Goal: Browse casually: Explore the website without a specific task or goal

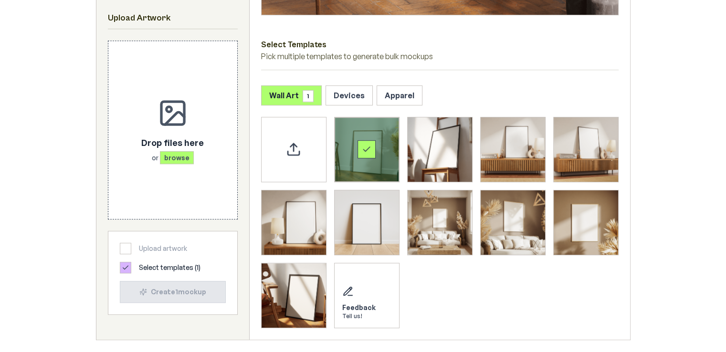
scroll to position [477, 0]
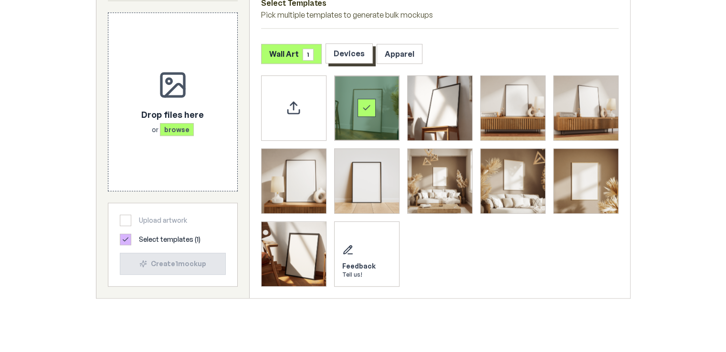
click at [355, 48] on button "Devices" at bounding box center [349, 53] width 47 height 20
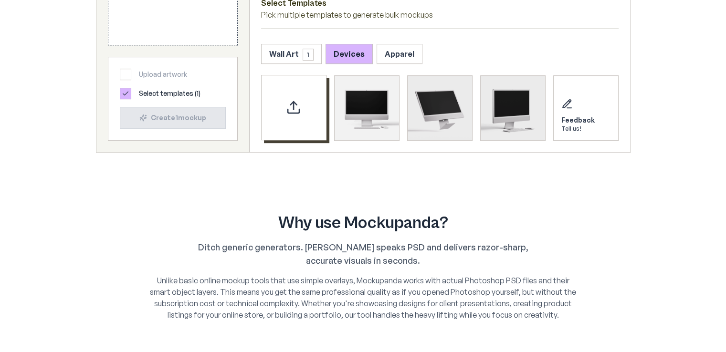
drag, startPoint x: 328, startPoint y: 87, endPoint x: 318, endPoint y: 93, distance: 12.4
click at [318, 93] on div "Feedback Tell us!" at bounding box center [440, 107] width 358 height 65
click at [318, 93] on div "Upload custom PSD template" at bounding box center [293, 107] width 65 height 65
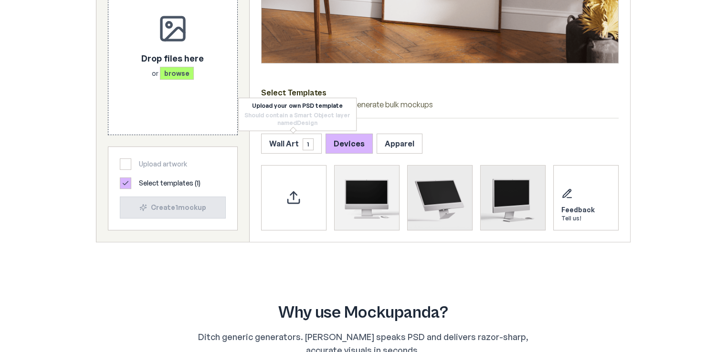
scroll to position [382, 0]
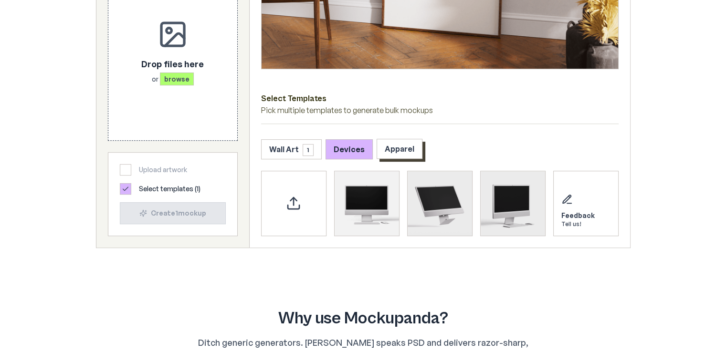
click at [398, 152] on button "Apparel" at bounding box center [400, 149] width 46 height 20
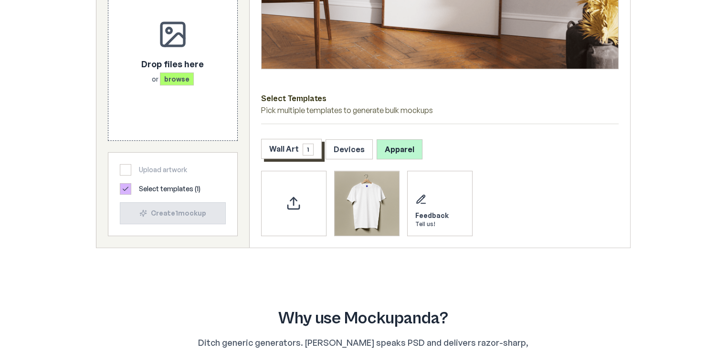
click at [281, 158] on button "Wall Art 1" at bounding box center [291, 149] width 61 height 20
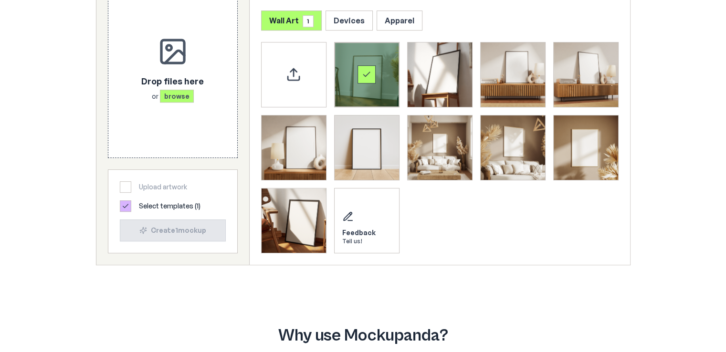
scroll to position [430, 0]
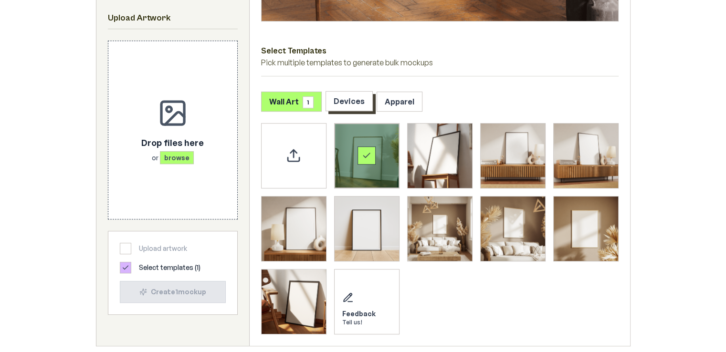
click at [335, 104] on button "Devices" at bounding box center [349, 101] width 47 height 20
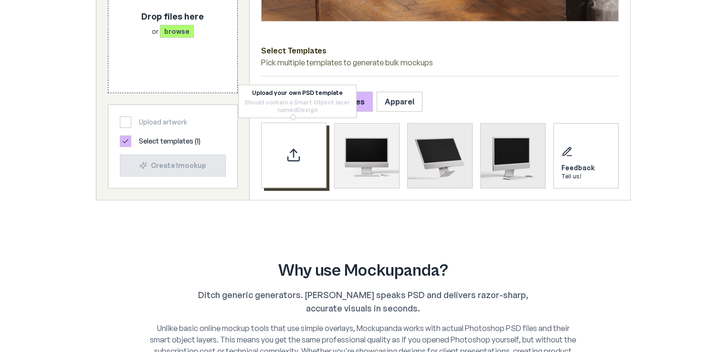
click at [293, 132] on div "Upload custom PSD template" at bounding box center [293, 155] width 65 height 65
click at [287, 149] on icon "Upload custom PSD template" at bounding box center [293, 155] width 15 height 15
click at [304, 160] on div "Upload custom PSD template" at bounding box center [293, 155] width 65 height 65
click at [267, 172] on div "Upload custom PSD template" at bounding box center [293, 155] width 65 height 65
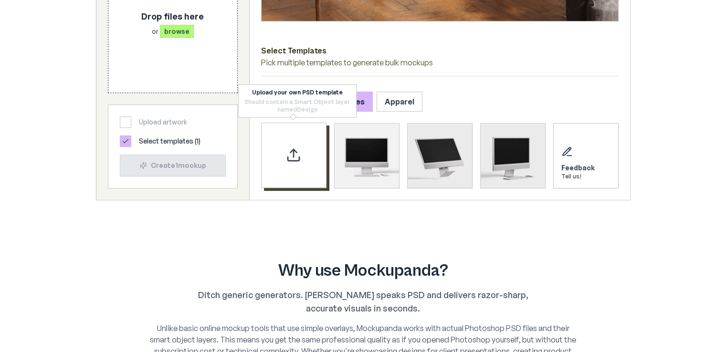
click at [306, 145] on div "Upload custom PSD template" at bounding box center [293, 155] width 65 height 65
drag, startPoint x: 297, startPoint y: 153, endPoint x: 311, endPoint y: 188, distance: 37.1
click at [311, 188] on div "Upload custom PSD template" at bounding box center [293, 155] width 65 height 65
